Goal: Task Accomplishment & Management: Use online tool/utility

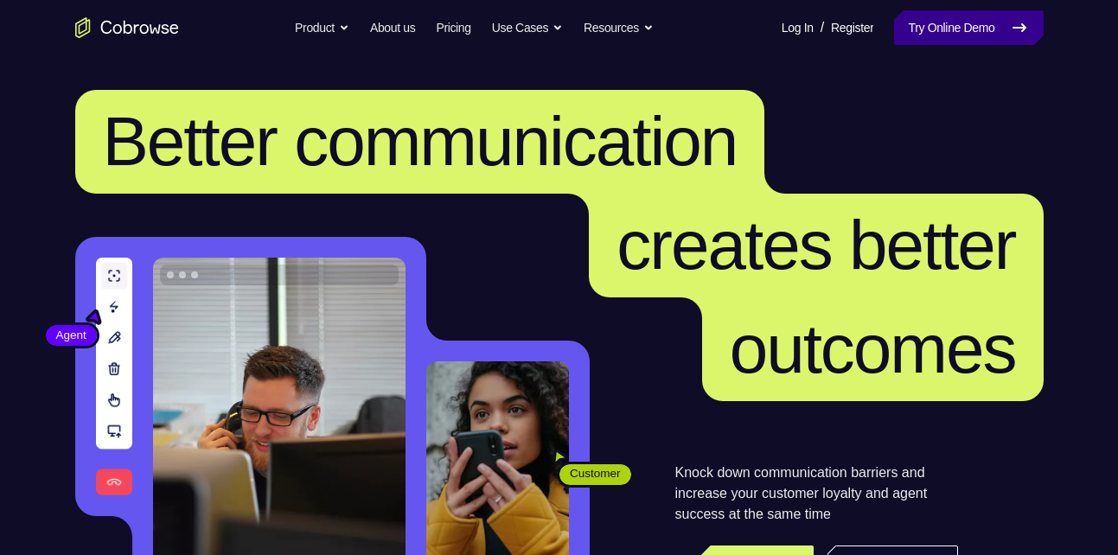
click at [955, 14] on link "Try Online Demo" at bounding box center [968, 27] width 149 height 35
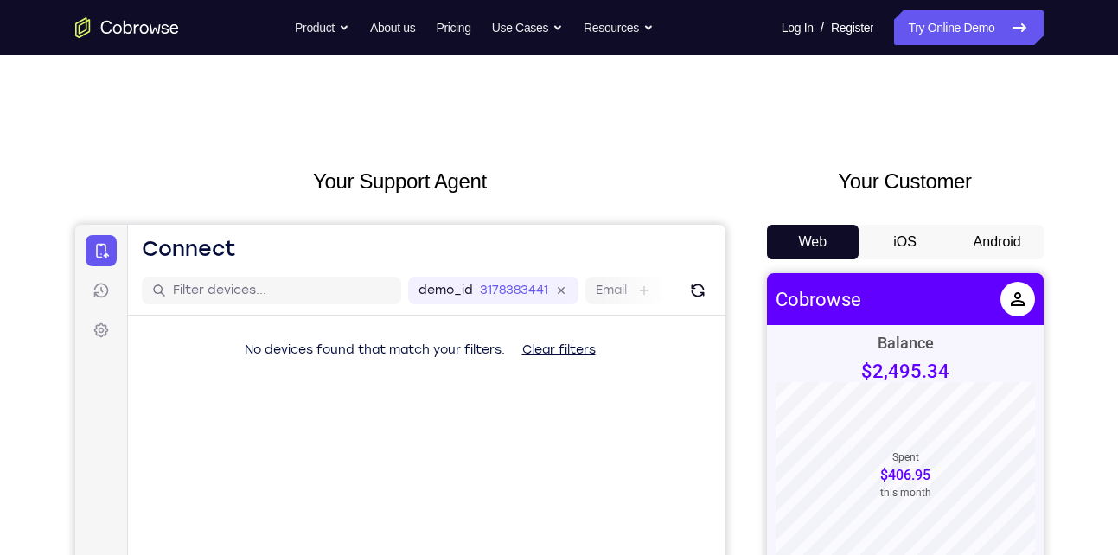
click at [993, 232] on button "Android" at bounding box center [997, 242] width 92 height 35
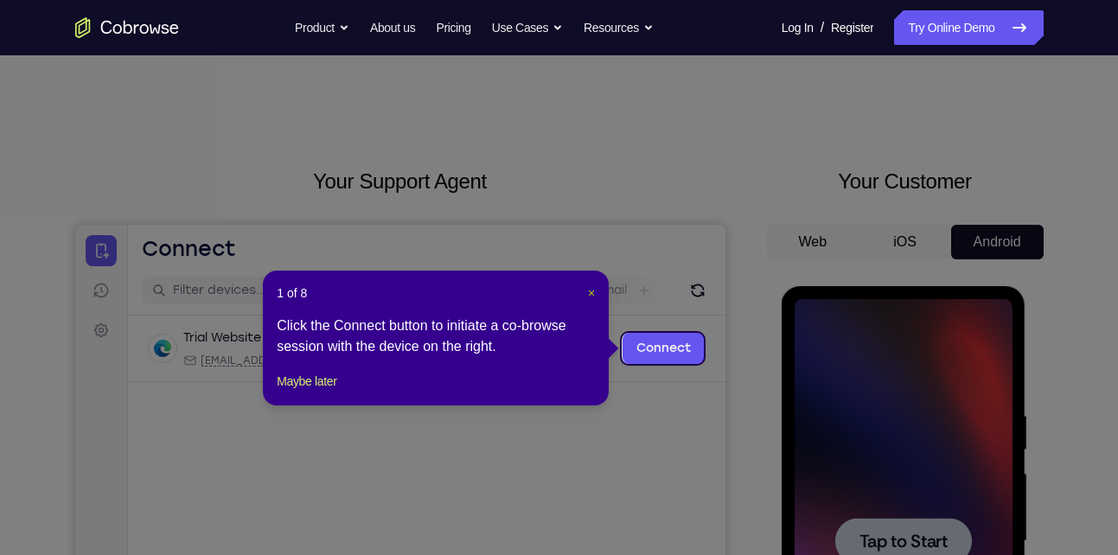
click at [590, 298] on span "×" at bounding box center [591, 293] width 7 height 14
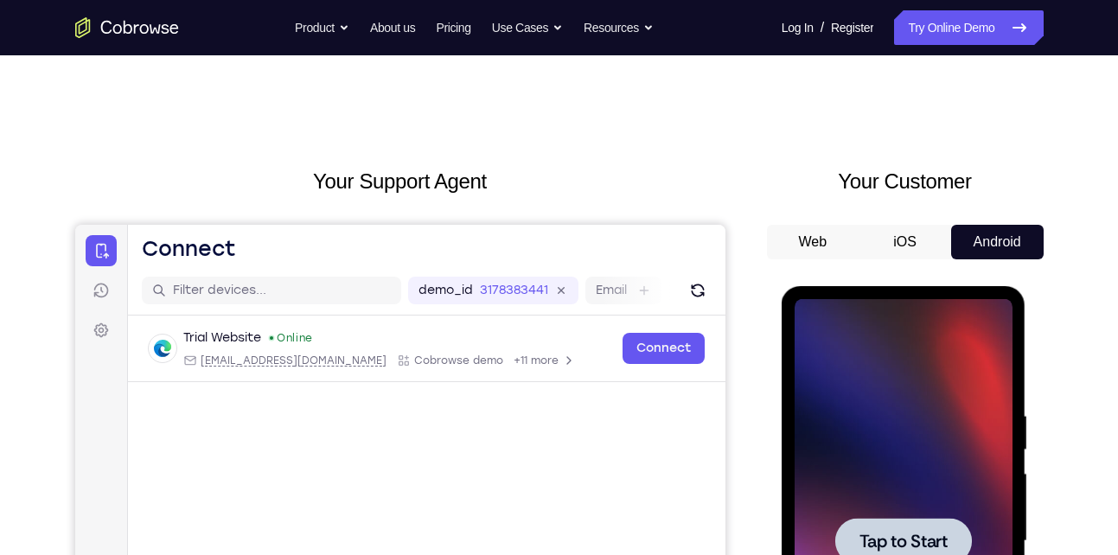
click at [925, 383] on div at bounding box center [903, 541] width 218 height 484
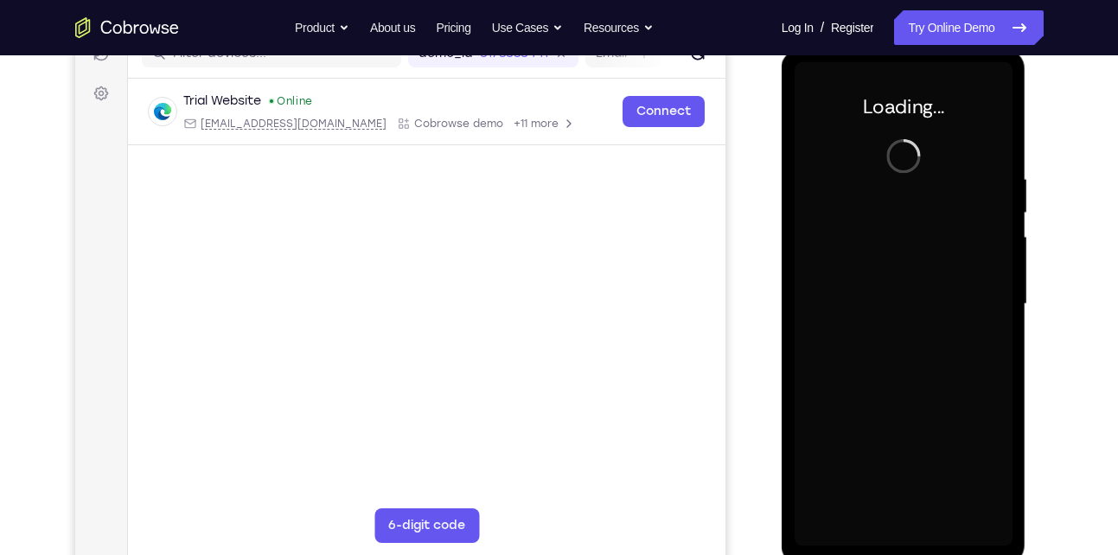
scroll to position [233, 0]
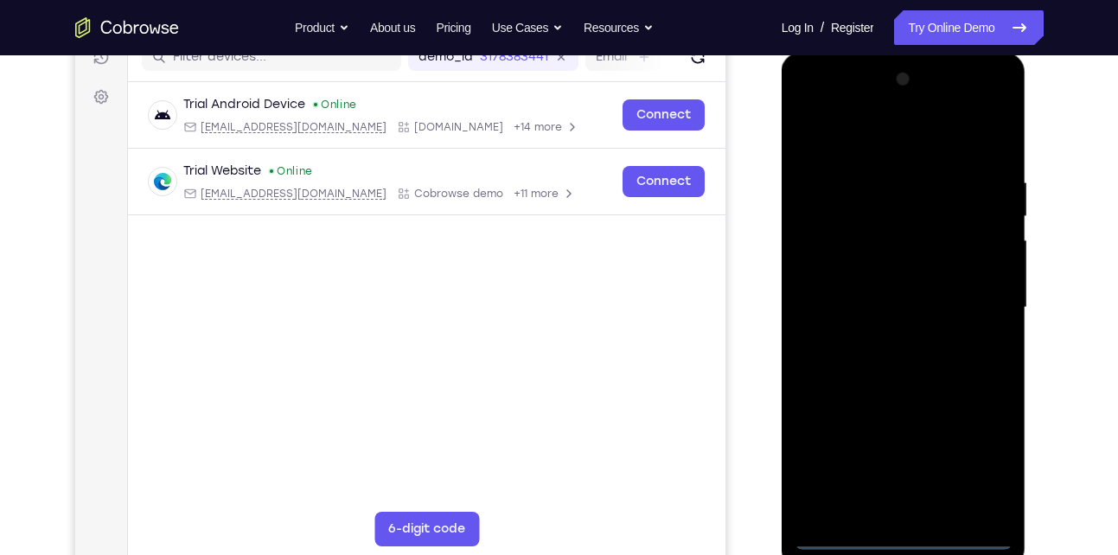
click at [915, 541] on div at bounding box center [903, 308] width 218 height 484
click at [980, 467] on div at bounding box center [903, 308] width 218 height 484
click at [806, 105] on div at bounding box center [903, 308] width 218 height 484
click at [961, 300] on div at bounding box center [903, 308] width 218 height 484
click at [882, 336] on div at bounding box center [903, 308] width 218 height 484
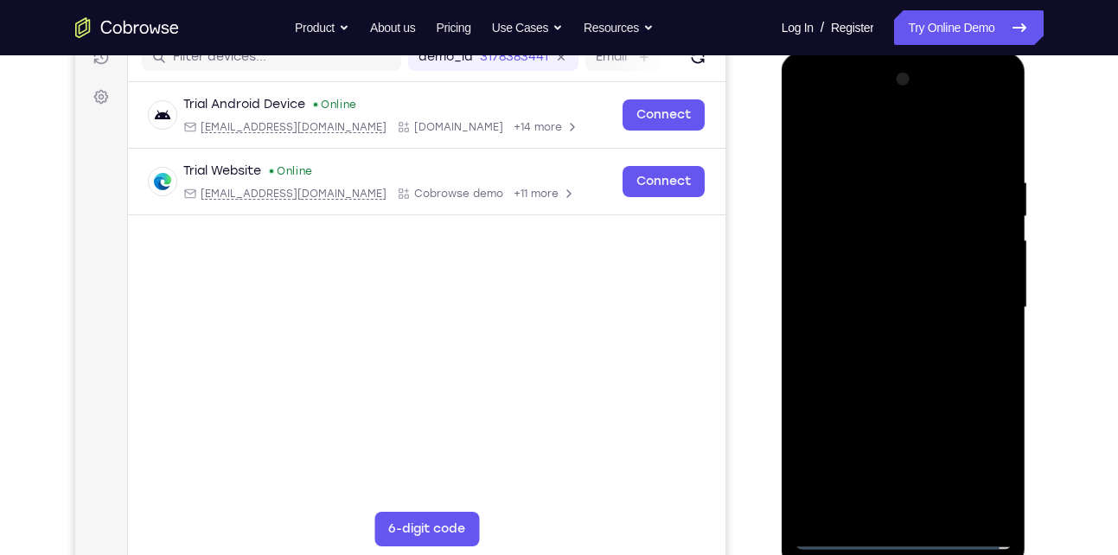
click at [895, 388] on div at bounding box center [903, 308] width 218 height 484
click at [867, 341] on div at bounding box center [903, 308] width 218 height 484
click at [910, 519] on div at bounding box center [903, 308] width 218 height 484
click at [850, 318] on div at bounding box center [903, 308] width 218 height 484
click at [900, 300] on div at bounding box center [903, 308] width 218 height 484
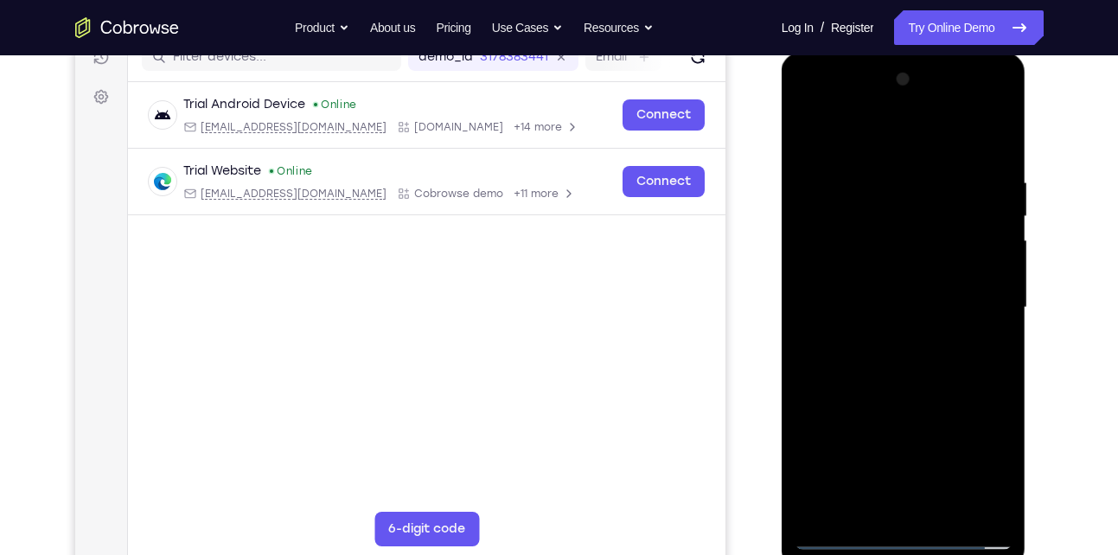
click at [857, 300] on div at bounding box center [903, 308] width 218 height 484
click at [844, 306] on div at bounding box center [903, 308] width 218 height 484
click at [920, 334] on div at bounding box center [903, 308] width 218 height 484
click at [946, 143] on div at bounding box center [903, 308] width 218 height 484
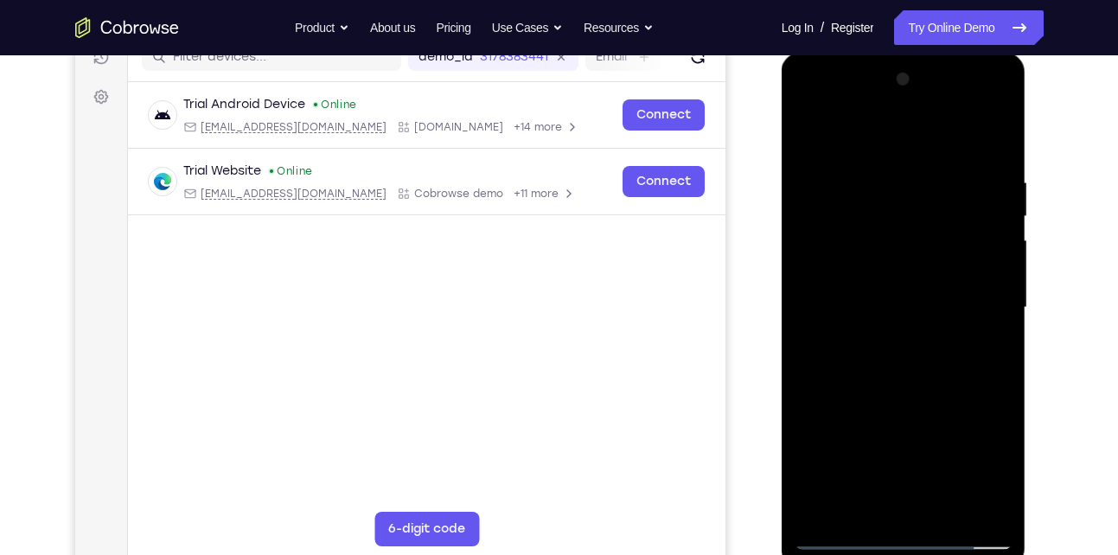
click at [881, 156] on div at bounding box center [903, 308] width 218 height 484
click at [889, 405] on div at bounding box center [903, 308] width 218 height 484
click at [895, 394] on div at bounding box center [903, 308] width 218 height 484
click at [991, 255] on div at bounding box center [903, 308] width 218 height 484
click at [982, 259] on div at bounding box center [903, 308] width 218 height 484
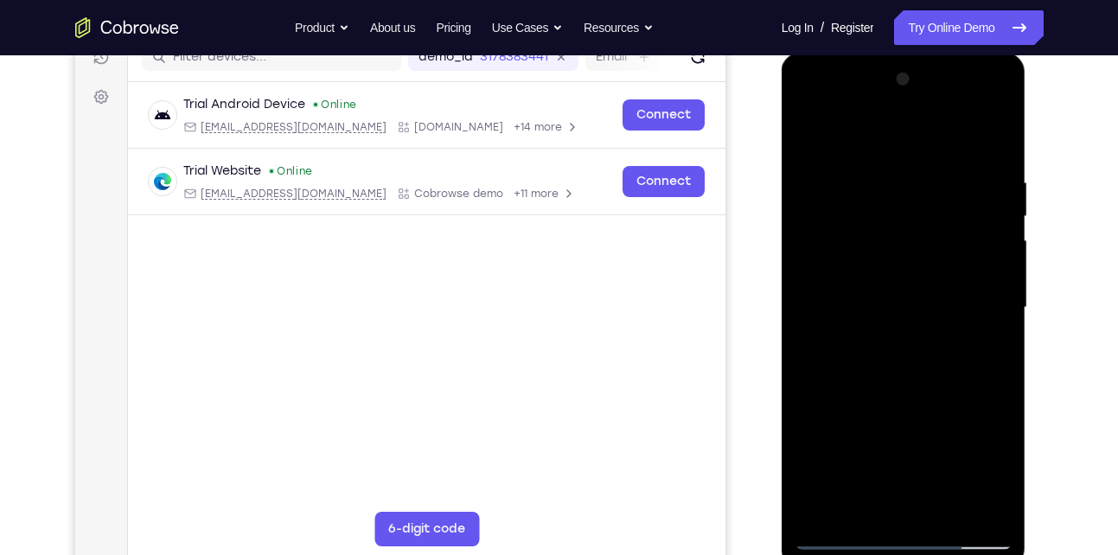
drag, startPoint x: 935, startPoint y: 444, endPoint x: 927, endPoint y: 217, distance: 227.4
click at [927, 217] on div at bounding box center [903, 308] width 218 height 484
click at [914, 511] on div at bounding box center [903, 308] width 218 height 484
click at [860, 277] on div at bounding box center [903, 308] width 218 height 484
click at [827, 278] on div at bounding box center [903, 308] width 218 height 484
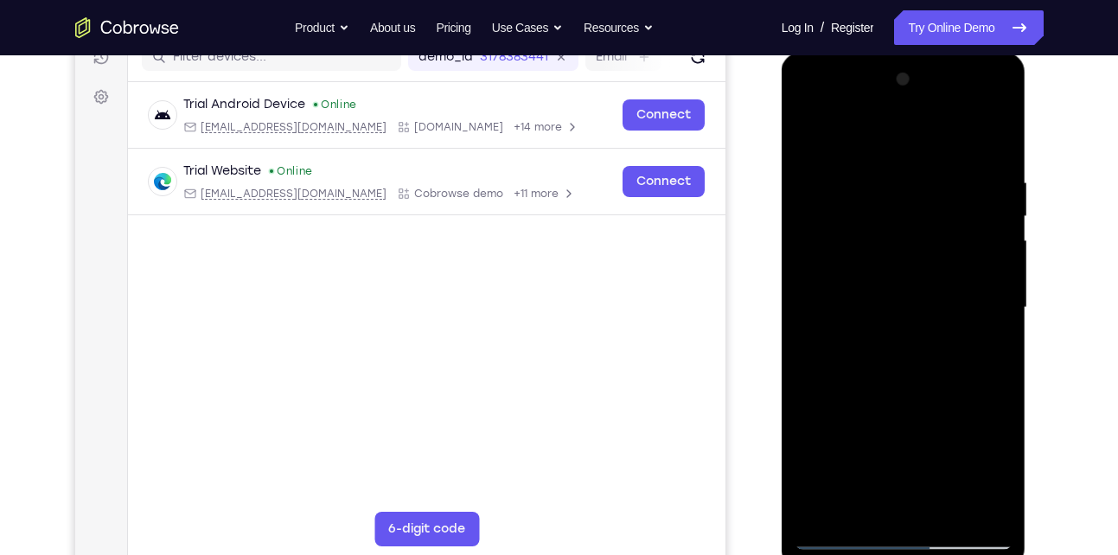
click at [917, 350] on div at bounding box center [903, 308] width 218 height 484
click at [899, 248] on div at bounding box center [903, 308] width 218 height 484
click at [859, 218] on div at bounding box center [903, 308] width 218 height 484
click at [804, 141] on div at bounding box center [903, 308] width 218 height 484
click at [896, 380] on div at bounding box center [903, 308] width 218 height 484
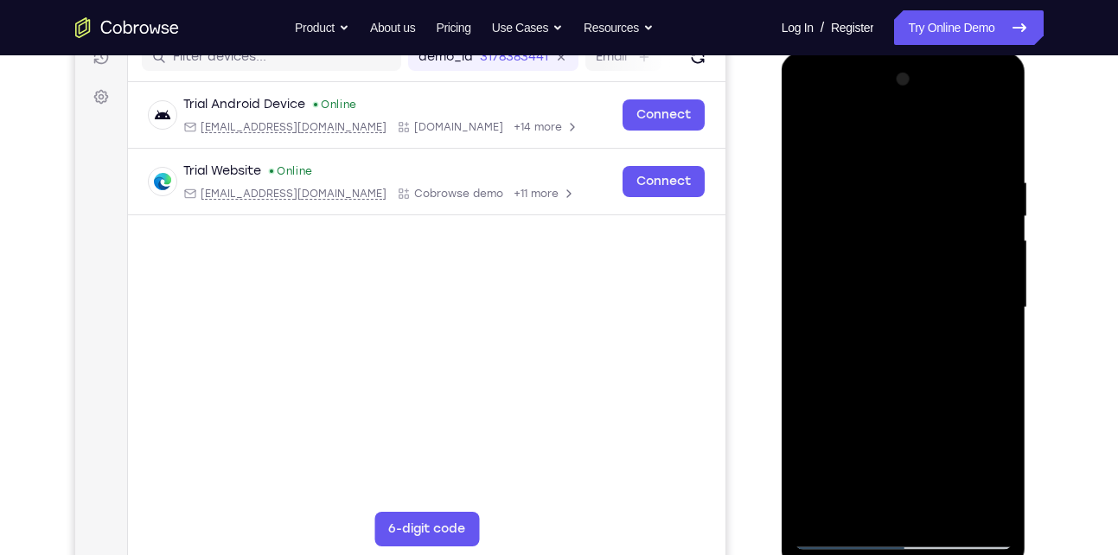
click at [997, 385] on div at bounding box center [903, 308] width 218 height 484
click at [808, 113] on div at bounding box center [903, 308] width 218 height 484
click at [820, 260] on div at bounding box center [903, 308] width 218 height 484
click at [828, 259] on div at bounding box center [903, 308] width 218 height 484
click at [833, 258] on div at bounding box center [903, 308] width 218 height 484
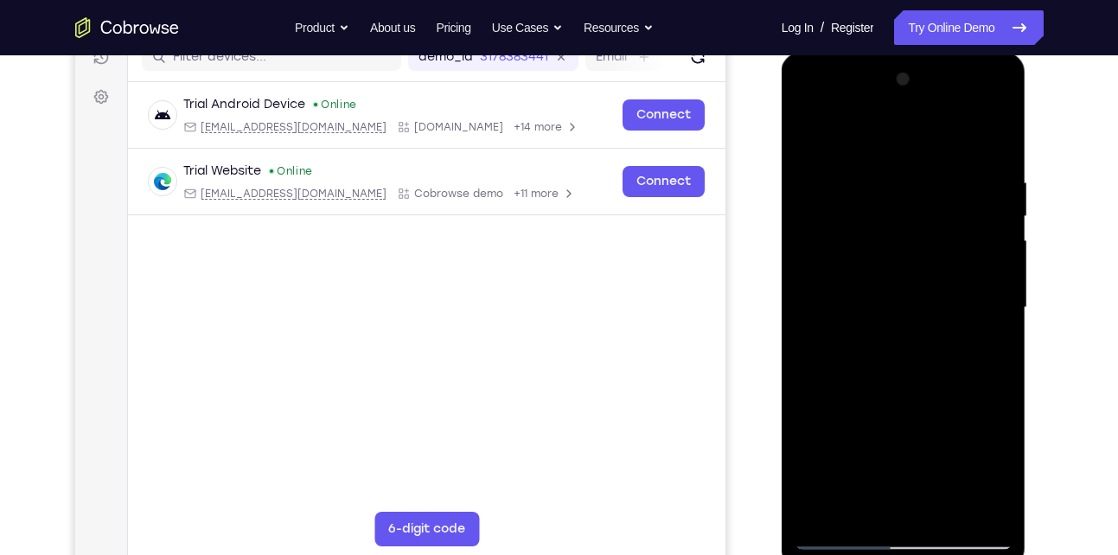
click at [844, 538] on div at bounding box center [903, 308] width 218 height 484
drag, startPoint x: 962, startPoint y: 438, endPoint x: 950, endPoint y: 247, distance: 191.4
click at [950, 247] on div at bounding box center [903, 308] width 218 height 484
drag, startPoint x: 940, startPoint y: 458, endPoint x: 931, endPoint y: 137, distance: 321.6
click at [931, 137] on div at bounding box center [903, 308] width 218 height 484
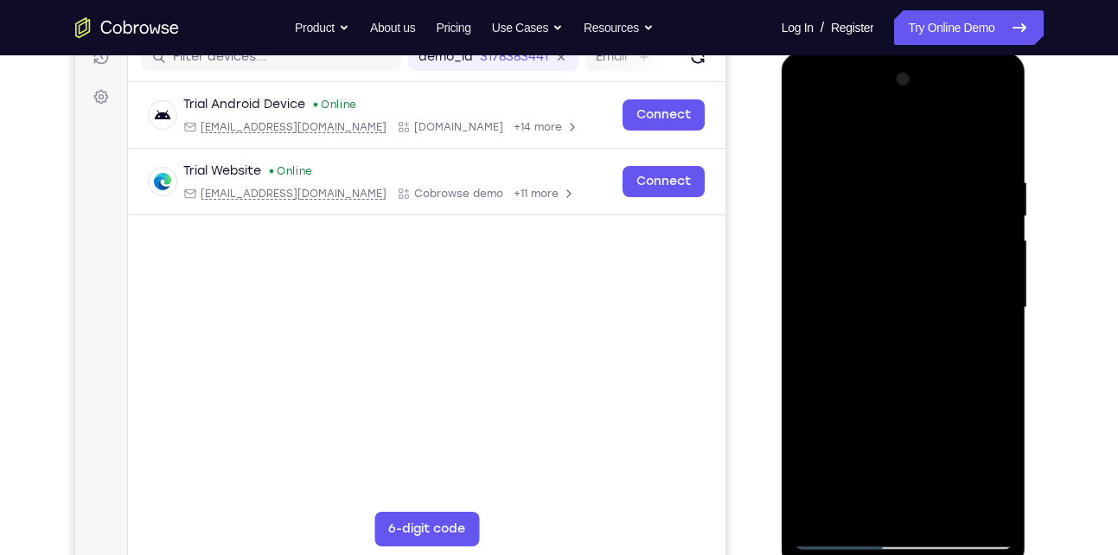
drag, startPoint x: 928, startPoint y: 462, endPoint x: 913, endPoint y: 92, distance: 370.3
click at [913, 92] on div at bounding box center [903, 308] width 218 height 484
drag, startPoint x: 922, startPoint y: 436, endPoint x: 916, endPoint y: 163, distance: 273.2
click at [916, 163] on div at bounding box center [903, 308] width 218 height 484
drag, startPoint x: 959, startPoint y: 430, endPoint x: 936, endPoint y: 135, distance: 295.6
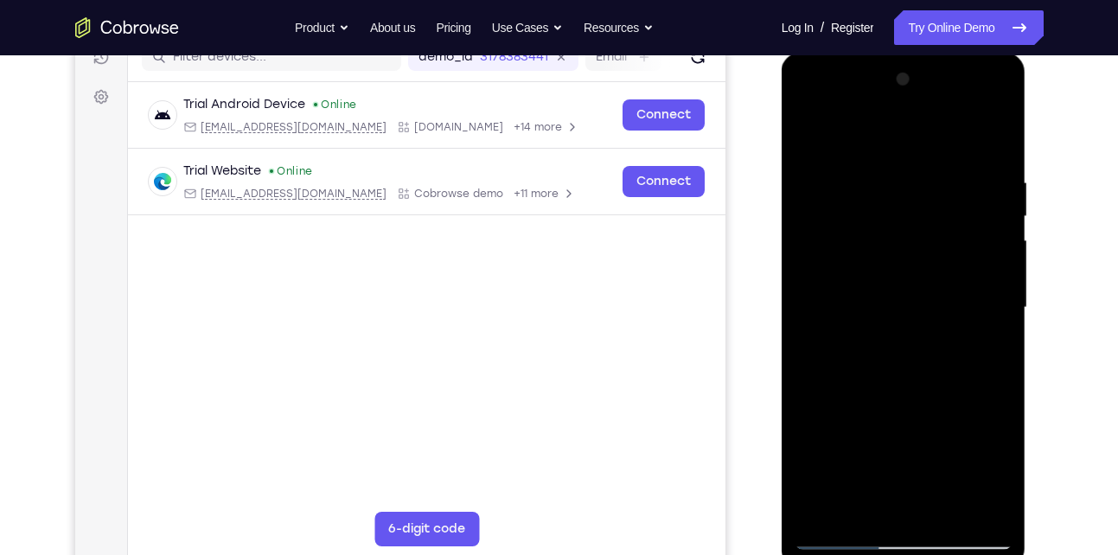
click at [936, 135] on div at bounding box center [903, 308] width 218 height 484
drag, startPoint x: 932, startPoint y: 458, endPoint x: 919, endPoint y: 194, distance: 263.9
click at [919, 194] on div at bounding box center [903, 308] width 218 height 484
drag, startPoint x: 901, startPoint y: 401, endPoint x: 889, endPoint y: 150, distance: 251.8
click at [889, 150] on div at bounding box center [903, 308] width 218 height 484
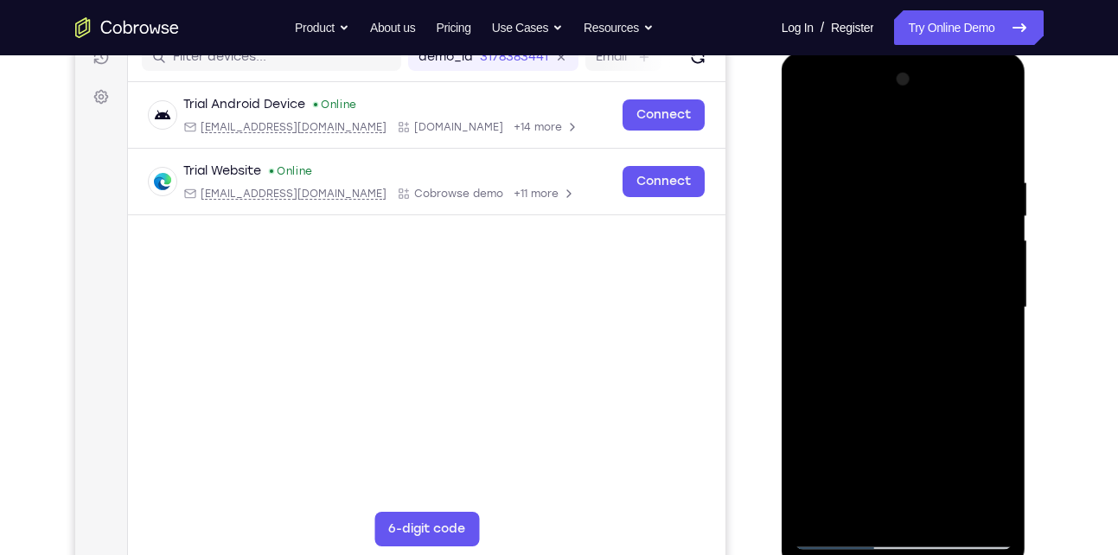
drag, startPoint x: 890, startPoint y: 423, endPoint x: 892, endPoint y: 235, distance: 187.6
click at [892, 235] on div at bounding box center [903, 308] width 218 height 484
drag, startPoint x: 903, startPoint y: 463, endPoint x: 907, endPoint y: 218, distance: 245.5
click at [907, 218] on div at bounding box center [903, 308] width 218 height 484
